Goal: Information Seeking & Learning: Learn about a topic

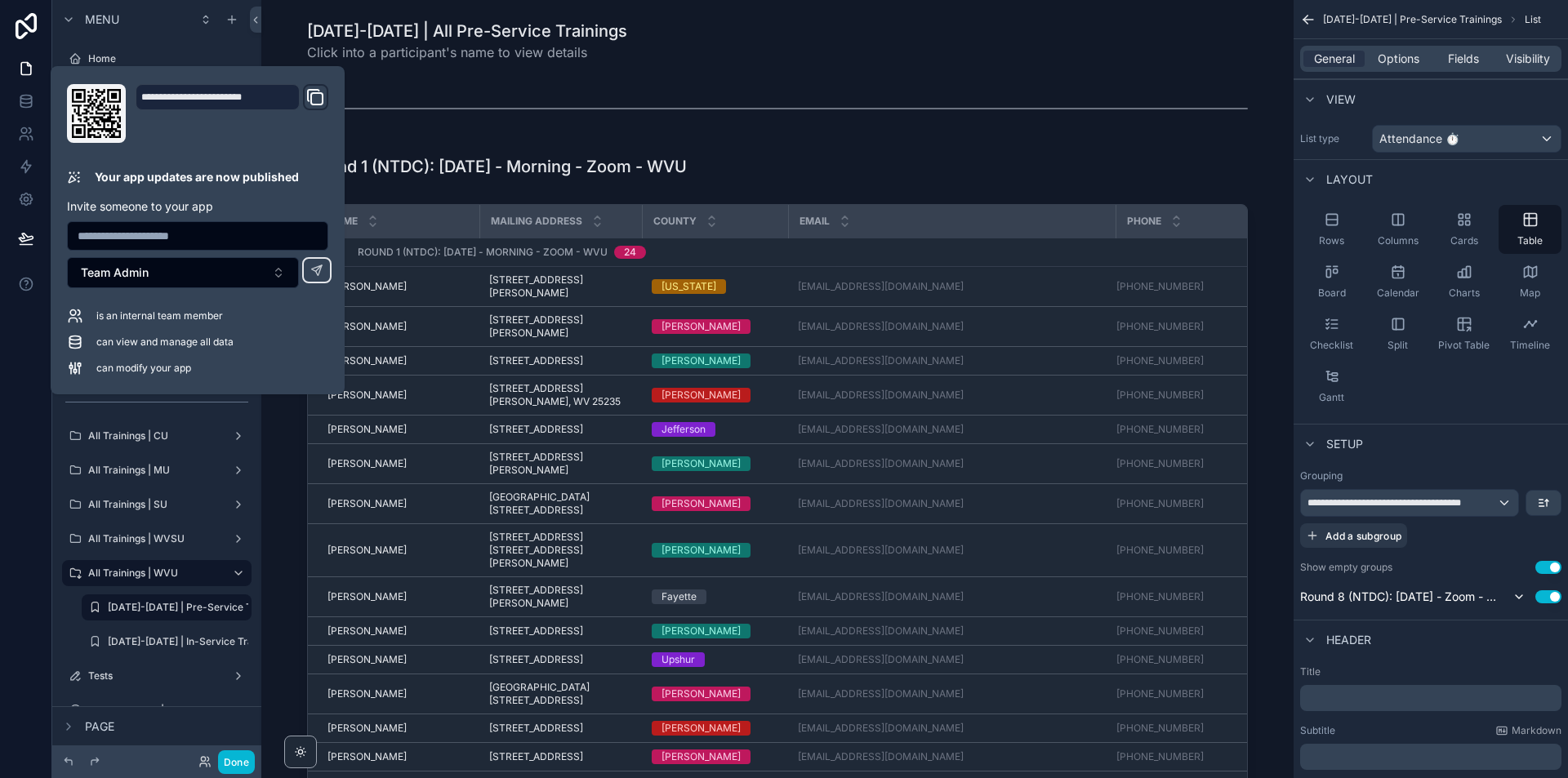
scroll to position [4326, 0]
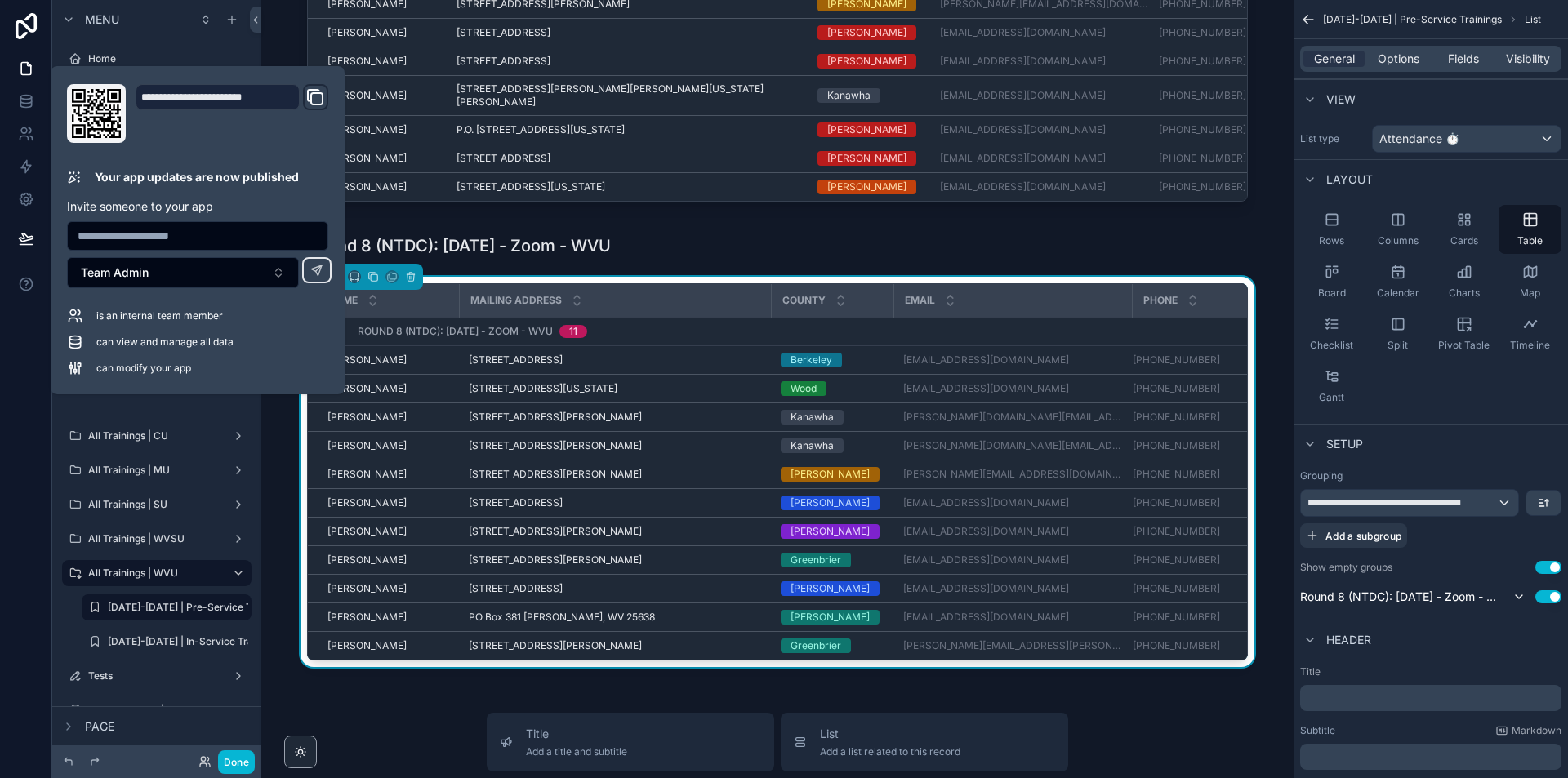
drag, startPoint x: 410, startPoint y: 718, endPoint x: 591, endPoint y: 665, distance: 188.6
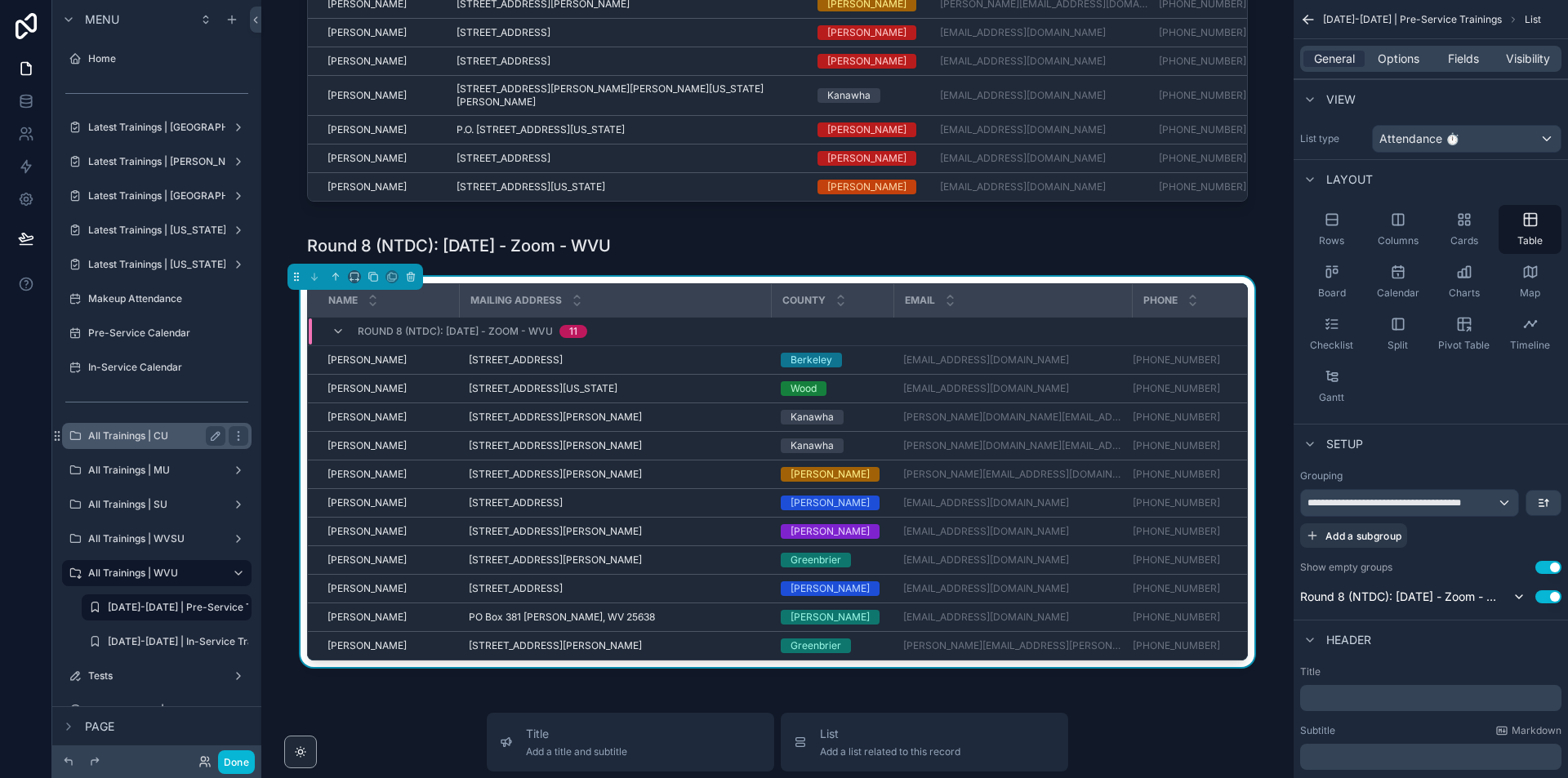
click at [162, 437] on label "All Trainings | CU" at bounding box center [153, 436] width 130 height 13
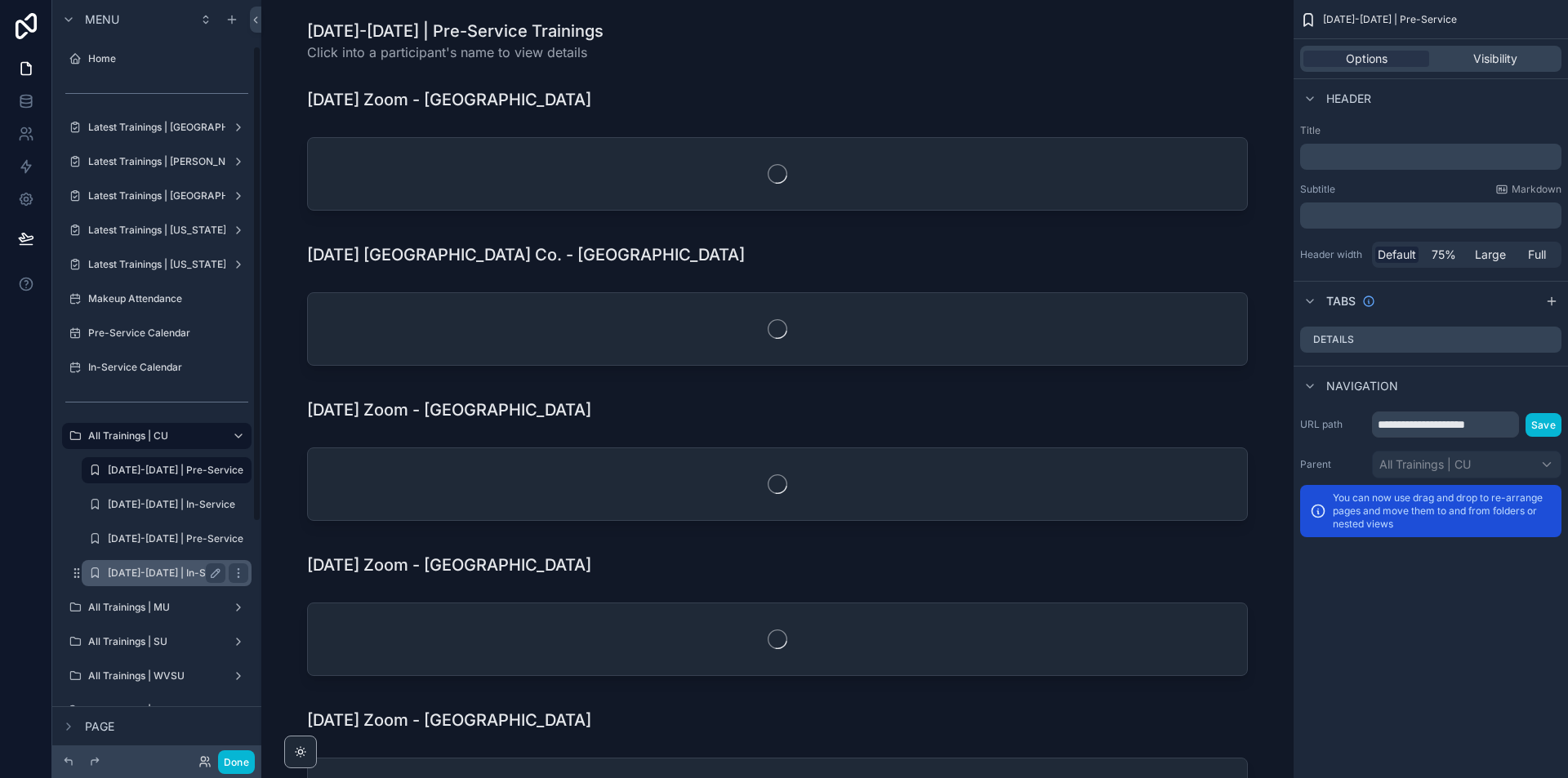
scroll to position [74, 0]
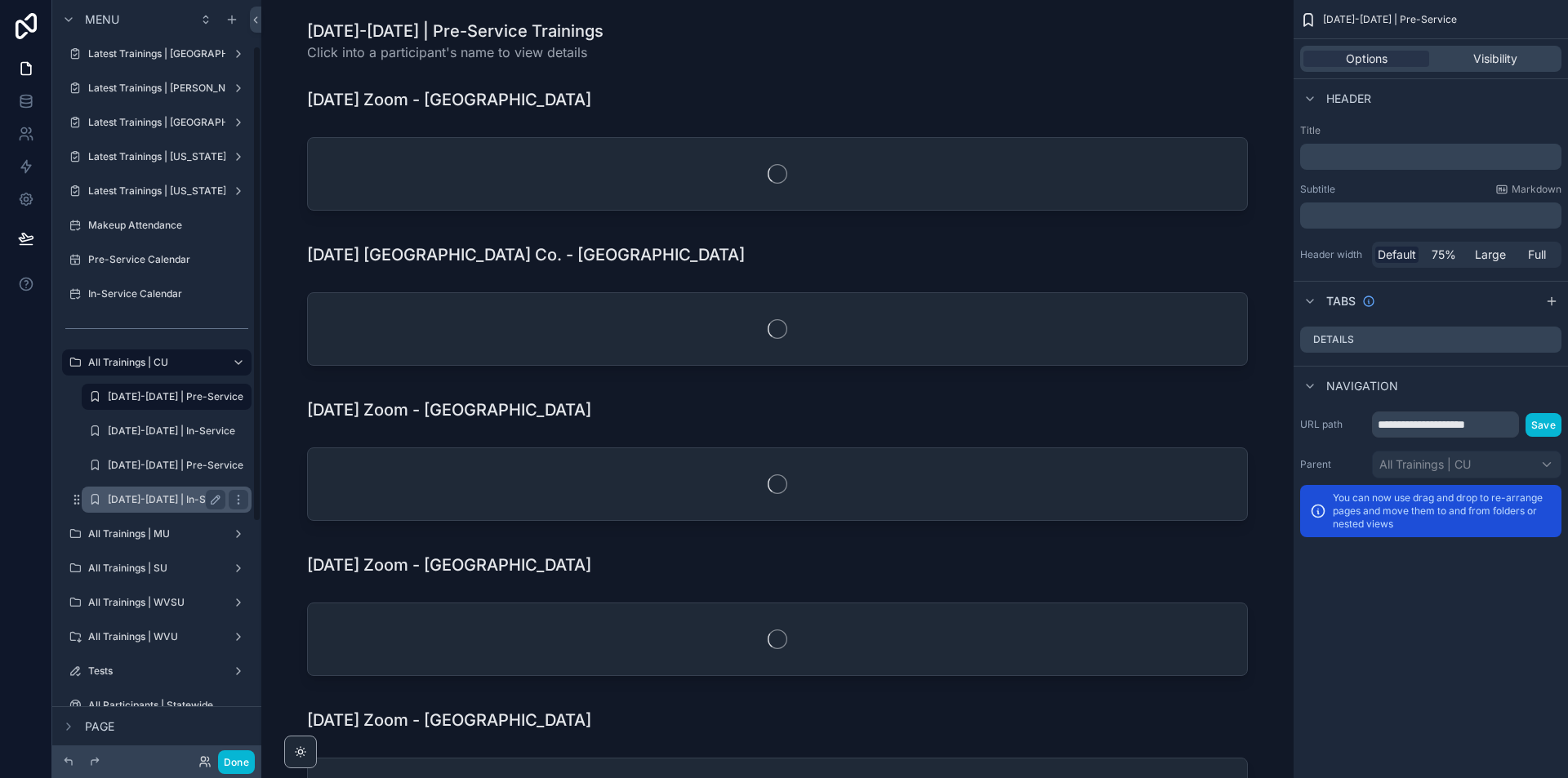
click at [172, 492] on div "[DATE]-[DATE] | In-Service" at bounding box center [166, 499] width 117 height 19
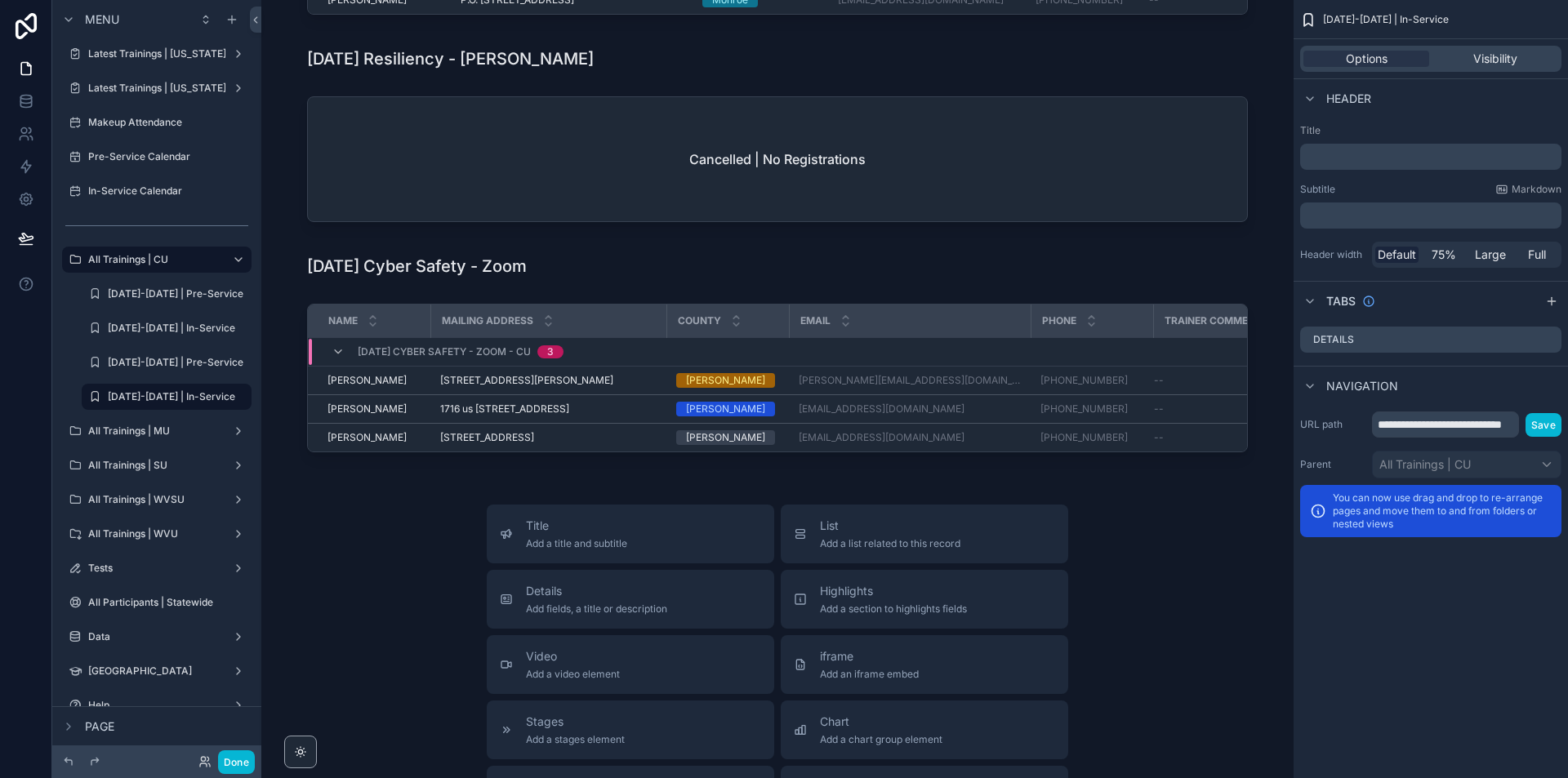
scroll to position [1878, 0]
